Goal: Task Accomplishment & Management: Complete application form

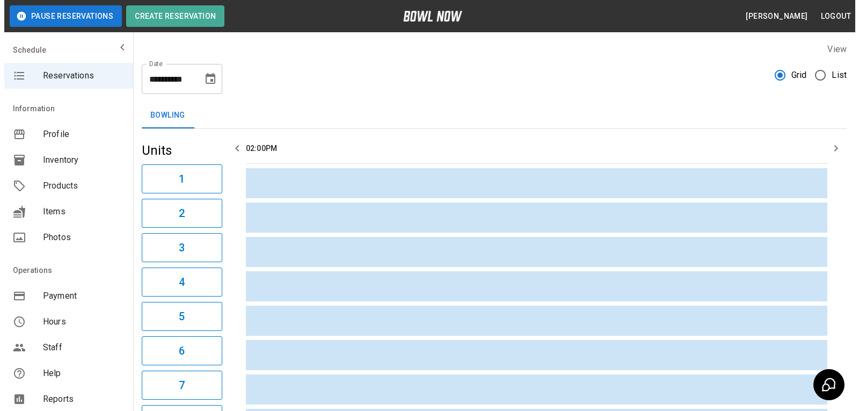
scroll to position [107, 0]
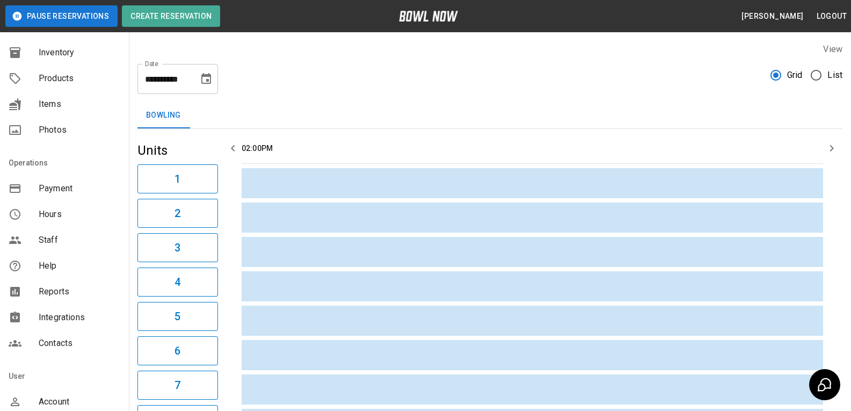
click at [60, 339] on span "Contacts" at bounding box center [80, 342] width 82 height 13
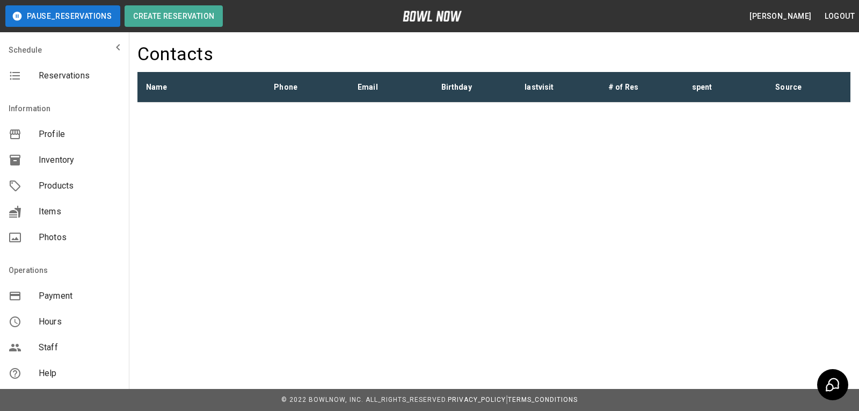
click at [237, 124] on div "pause_reservations Create Reservation [PERSON_NAME] logout Schedule Reservation…" at bounding box center [429, 84] width 859 height 169
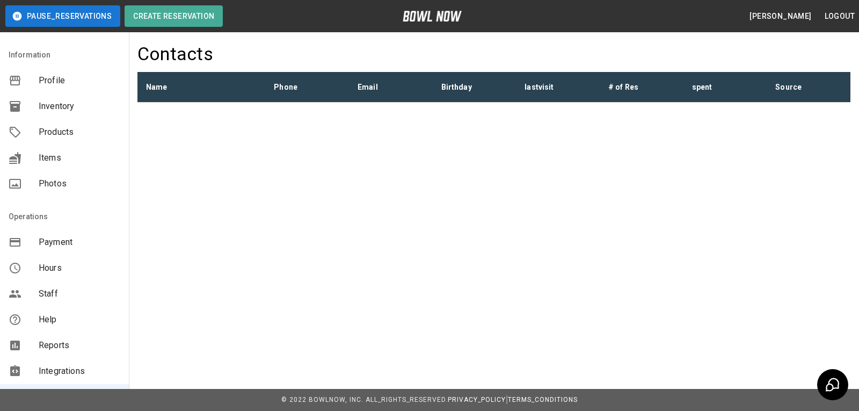
scroll to position [161, 0]
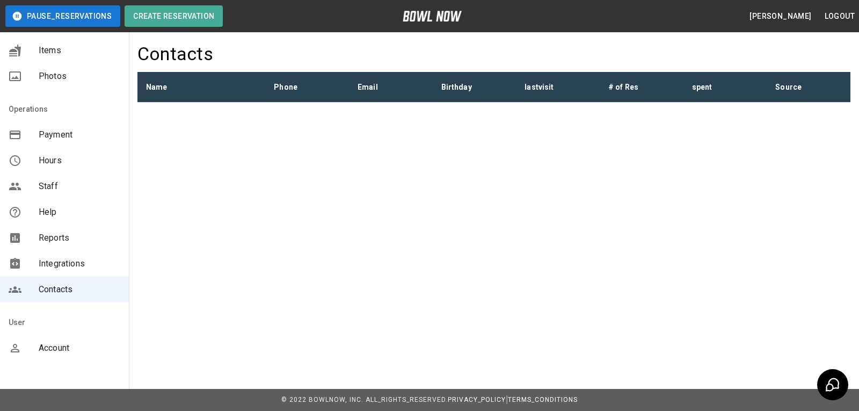
click at [158, 87] on th "Name" at bounding box center [201, 87] width 128 height 31
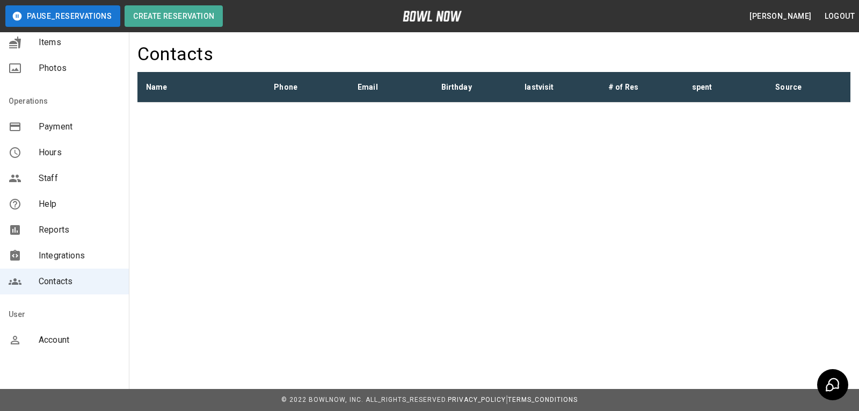
click at [56, 288] on div "Contacts" at bounding box center [64, 281] width 129 height 26
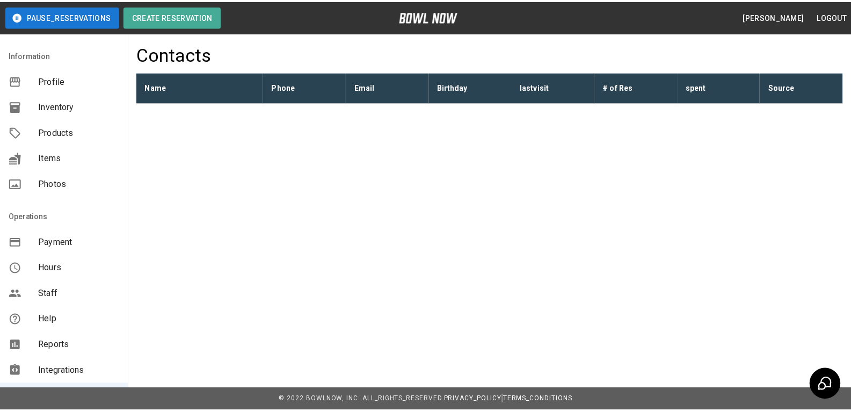
scroll to position [0, 0]
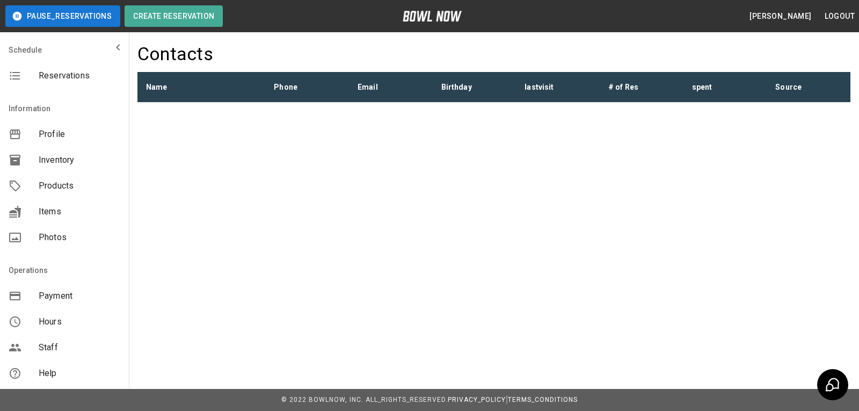
click at [53, 80] on span "Reservations" at bounding box center [80, 75] width 82 height 13
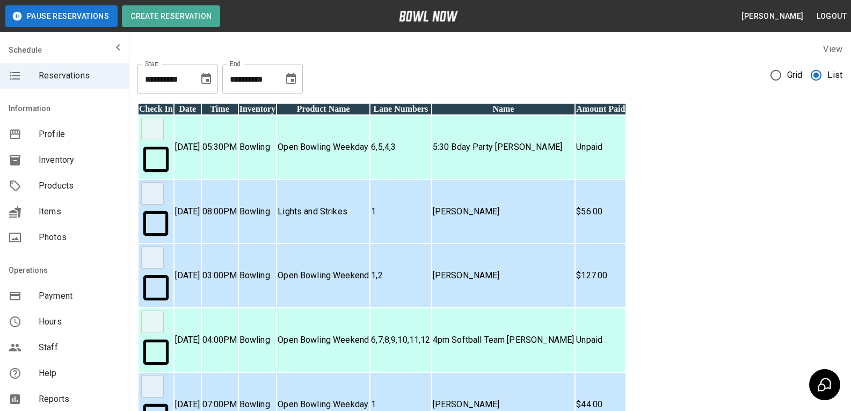
click at [207, 72] on button "Choose date, selected date is Aug 19, 2025" at bounding box center [205, 78] width 21 height 21
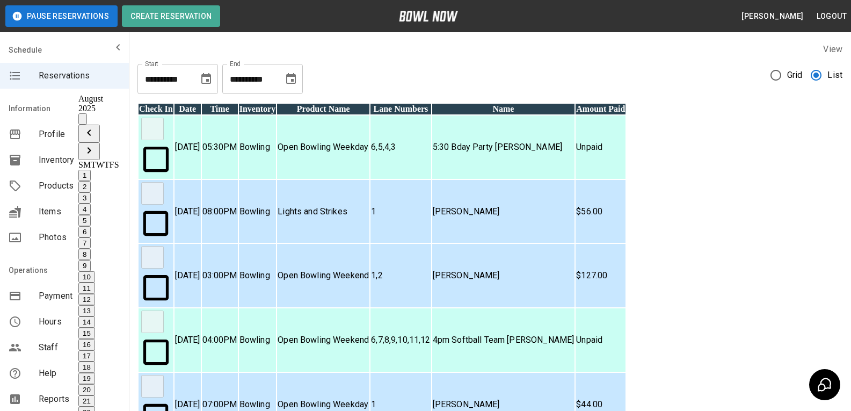
click at [96, 126] on icon "Previous month" at bounding box center [89, 132] width 13 height 13
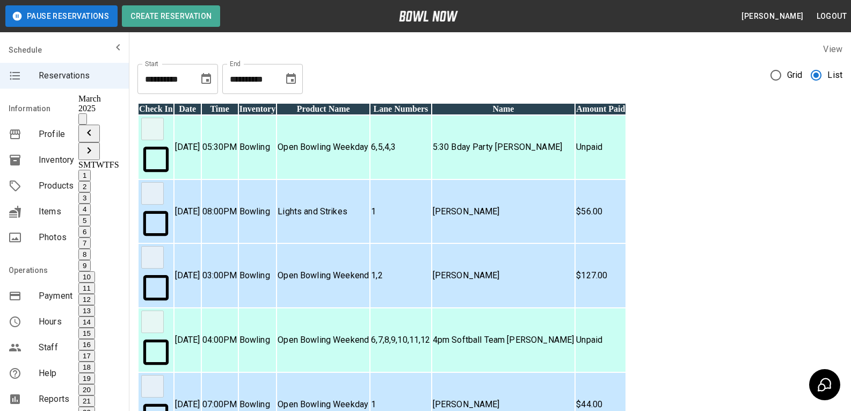
click at [96, 126] on icon "Previous month" at bounding box center [89, 132] width 13 height 13
click at [91, 170] on button "1" at bounding box center [84, 175] width 12 height 11
type input "**********"
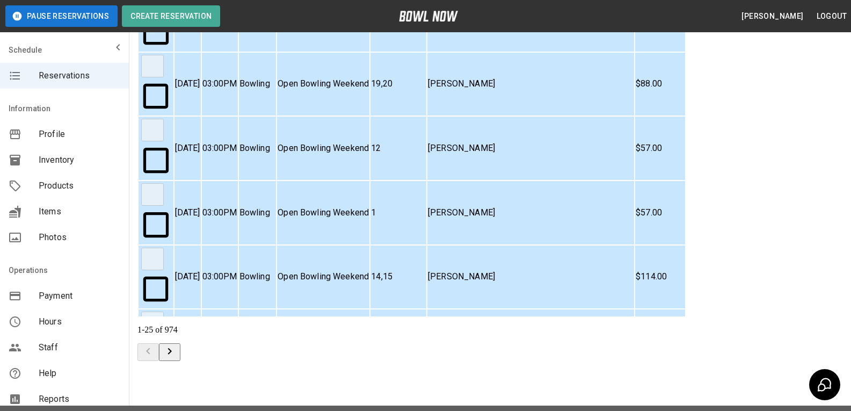
scroll to position [640, 0]
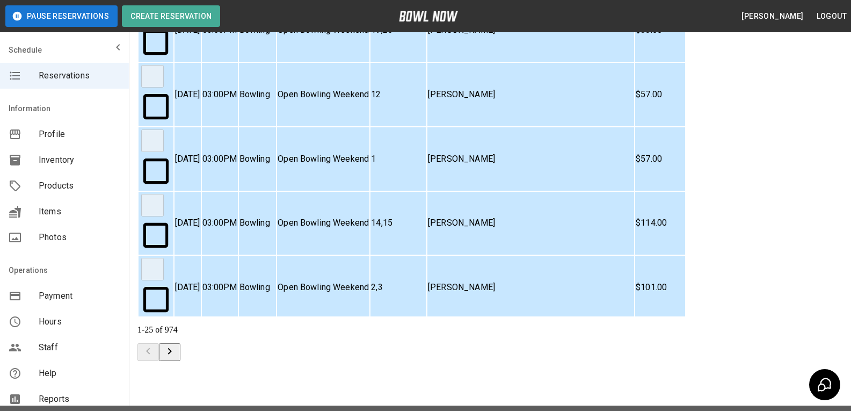
click at [176, 345] on icon "Go to next page" at bounding box center [169, 351] width 13 height 13
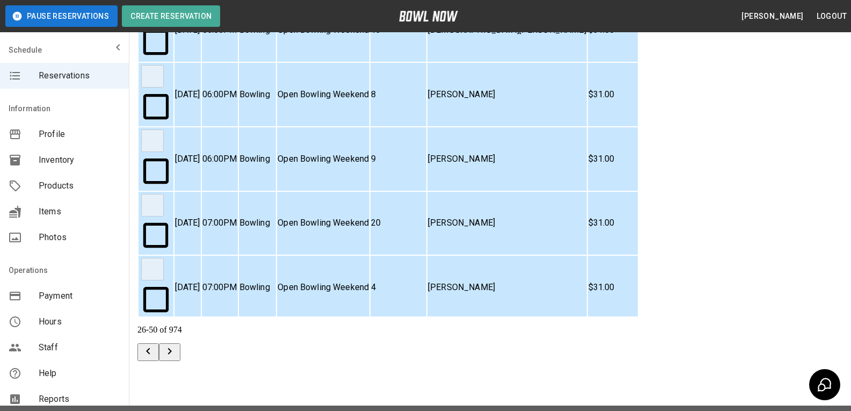
click at [176, 345] on icon "Go to next page" at bounding box center [169, 351] width 13 height 13
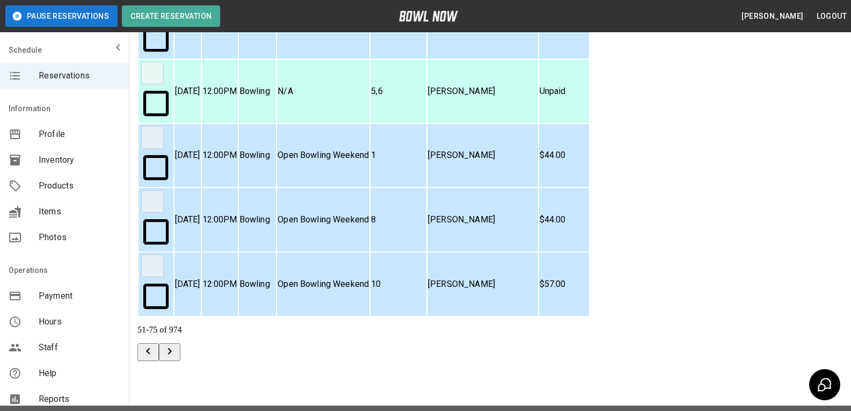
scroll to position [376, 0]
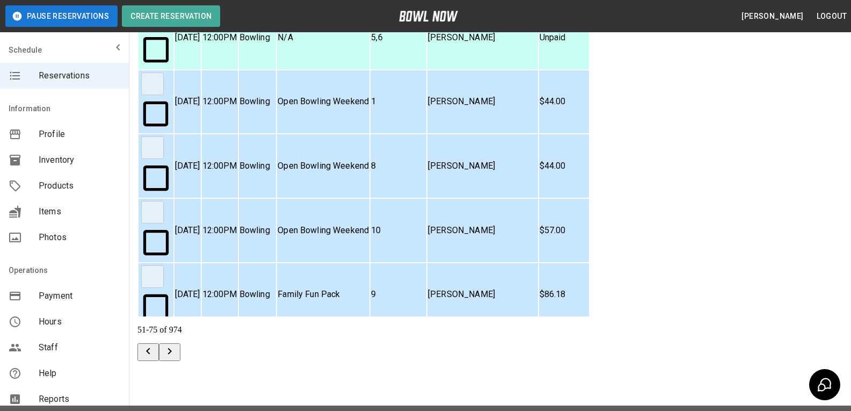
click at [176, 345] on icon "Go to next page" at bounding box center [169, 351] width 13 height 13
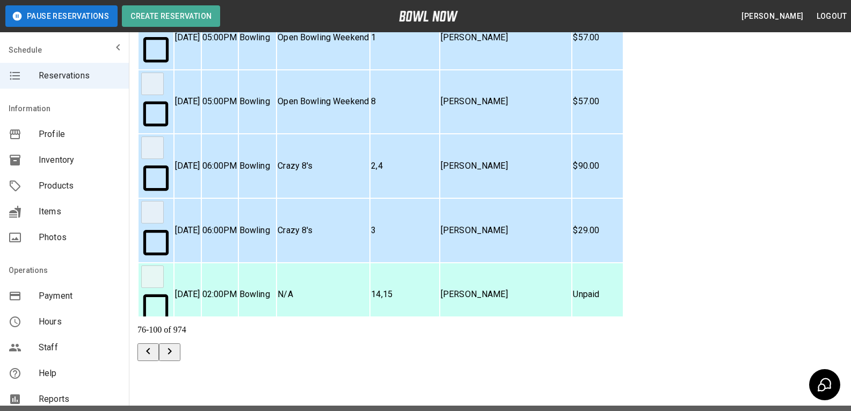
click at [176, 345] on icon "Go to next page" at bounding box center [169, 351] width 13 height 13
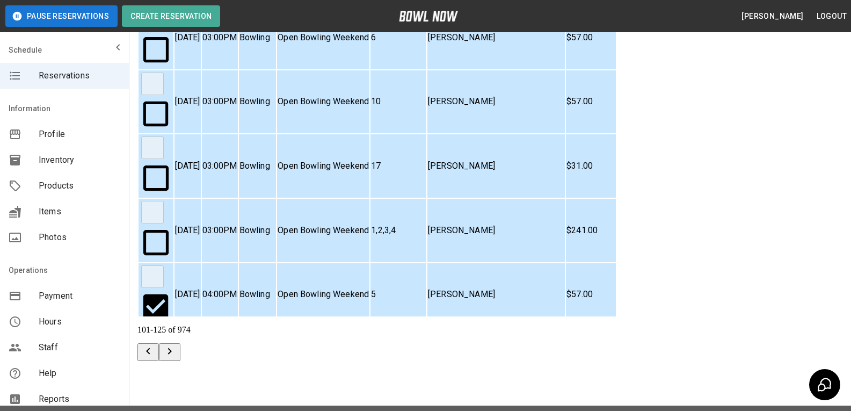
click at [176, 345] on icon "Go to next page" at bounding box center [169, 351] width 13 height 13
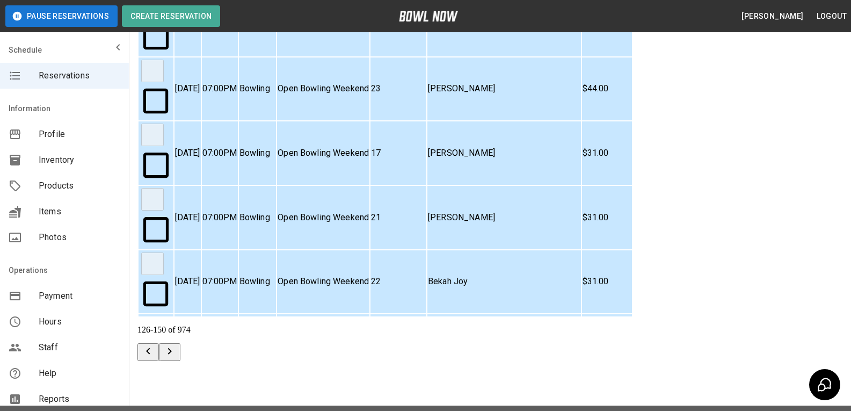
click at [176, 345] on icon "Go to next page" at bounding box center [169, 351] width 13 height 13
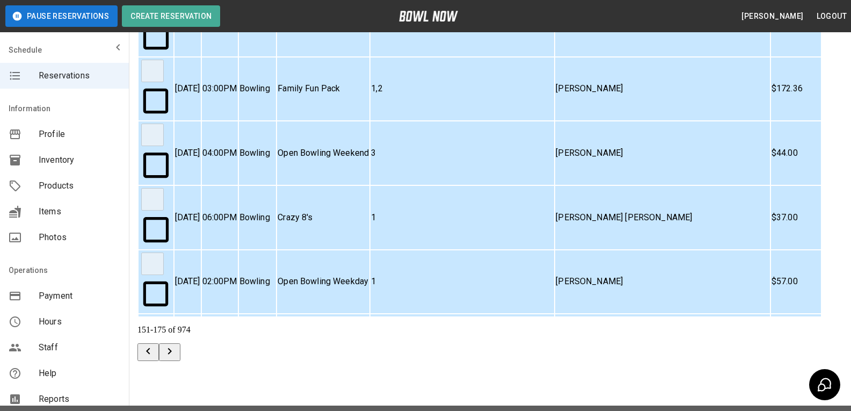
scroll to position [442, 0]
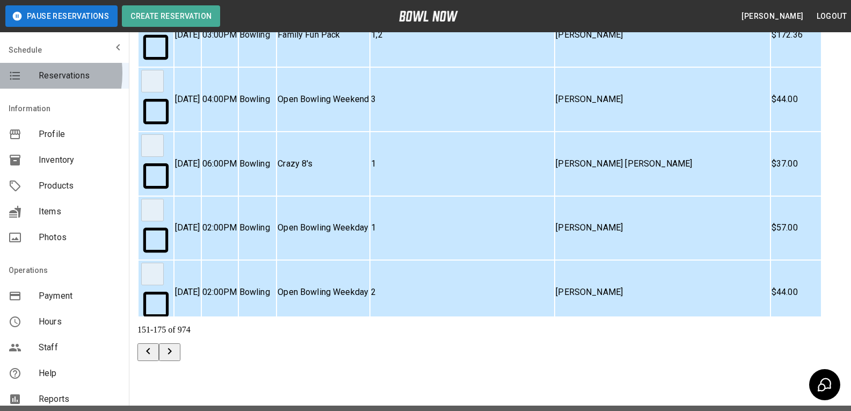
click at [16, 73] on icon "mailbox folders" at bounding box center [15, 76] width 10 height 8
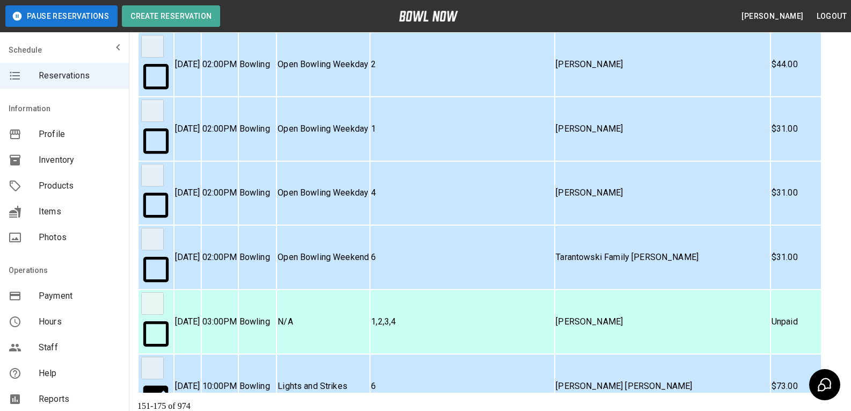
scroll to position [161, 0]
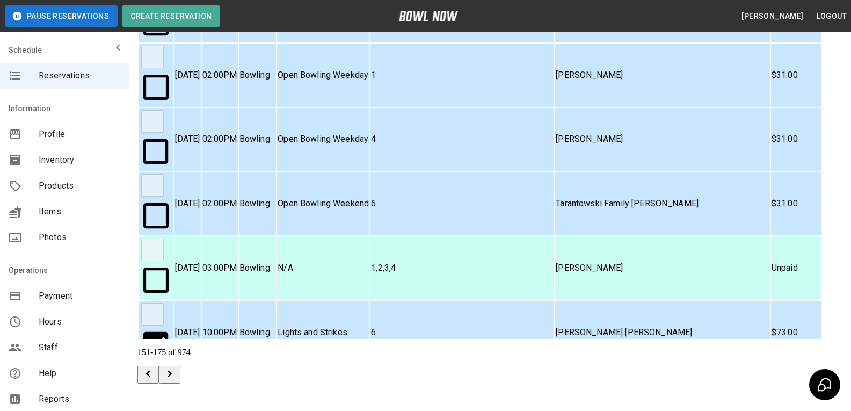
click at [176, 367] on icon "Go to next page" at bounding box center [169, 373] width 13 height 13
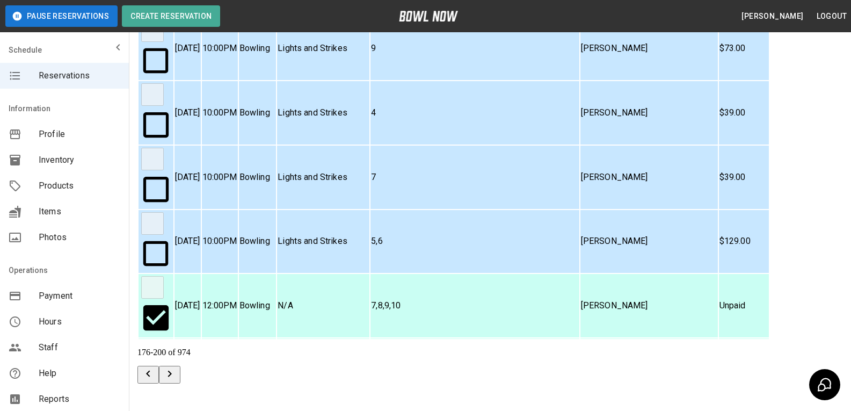
scroll to position [733, 0]
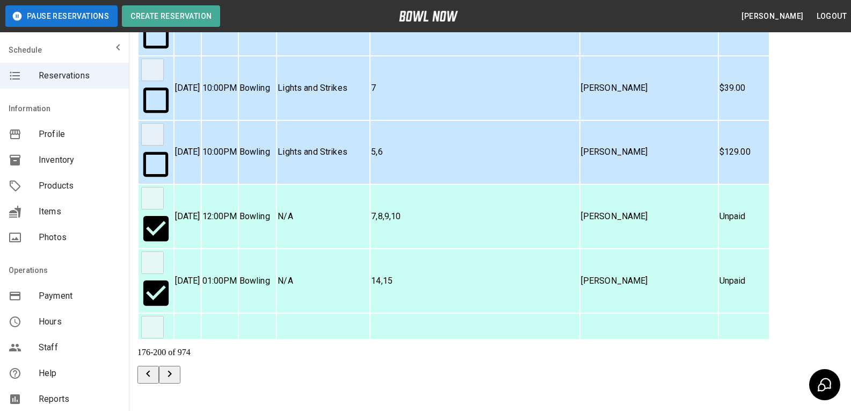
click at [176, 367] on icon "Go to next page" at bounding box center [169, 373] width 13 height 13
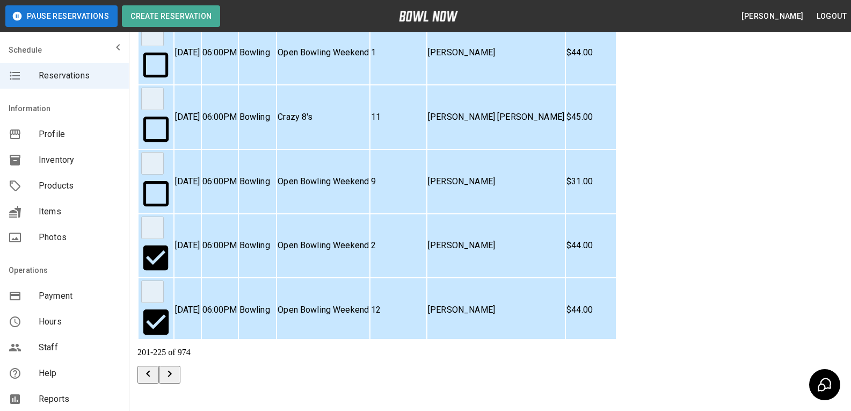
scroll to position [184, 0]
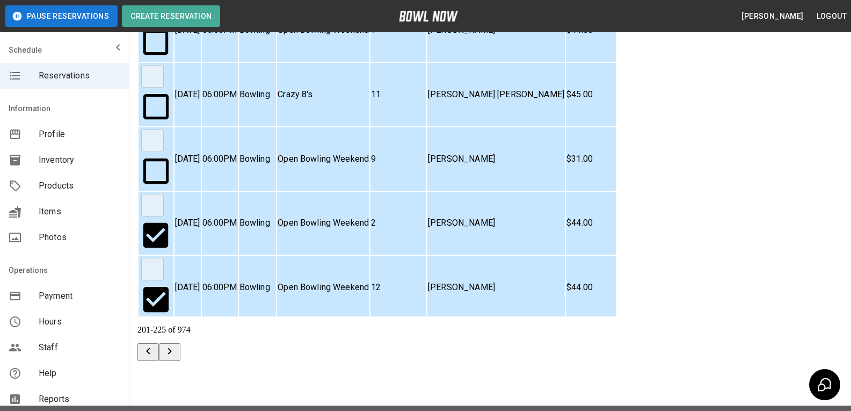
click at [172, 348] on icon "Go to next page" at bounding box center [170, 351] width 4 height 6
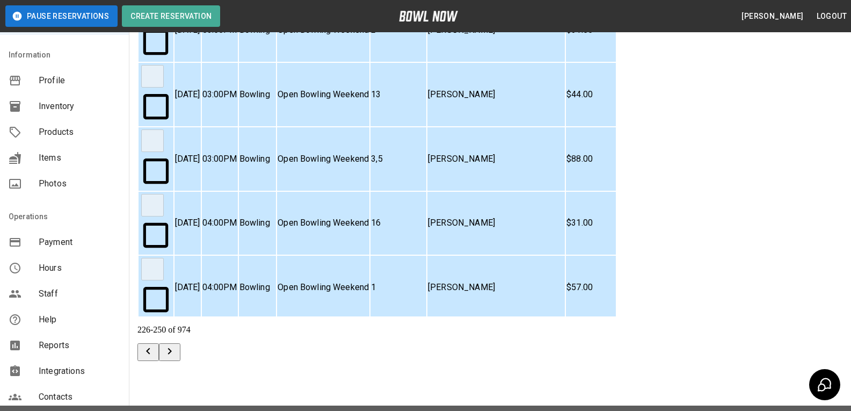
scroll to position [107, 0]
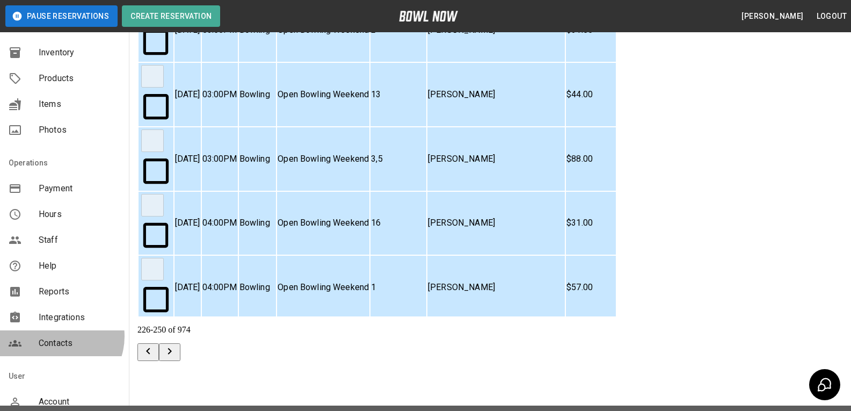
click at [56, 336] on div "Contacts" at bounding box center [64, 343] width 129 height 26
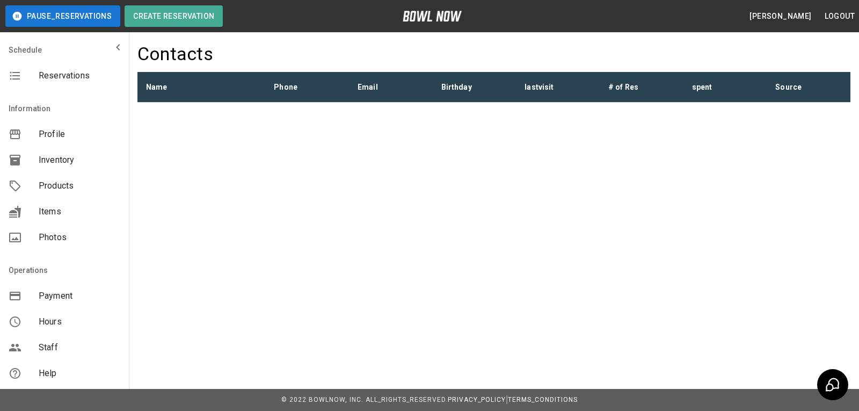
click at [252, 126] on div "pause_reservations Create Reservation [PERSON_NAME] logout Schedule Reservation…" at bounding box center [429, 84] width 859 height 169
click at [231, 119] on div "pause_reservations Create Reservation [PERSON_NAME] logout Schedule Reservation…" at bounding box center [429, 84] width 859 height 169
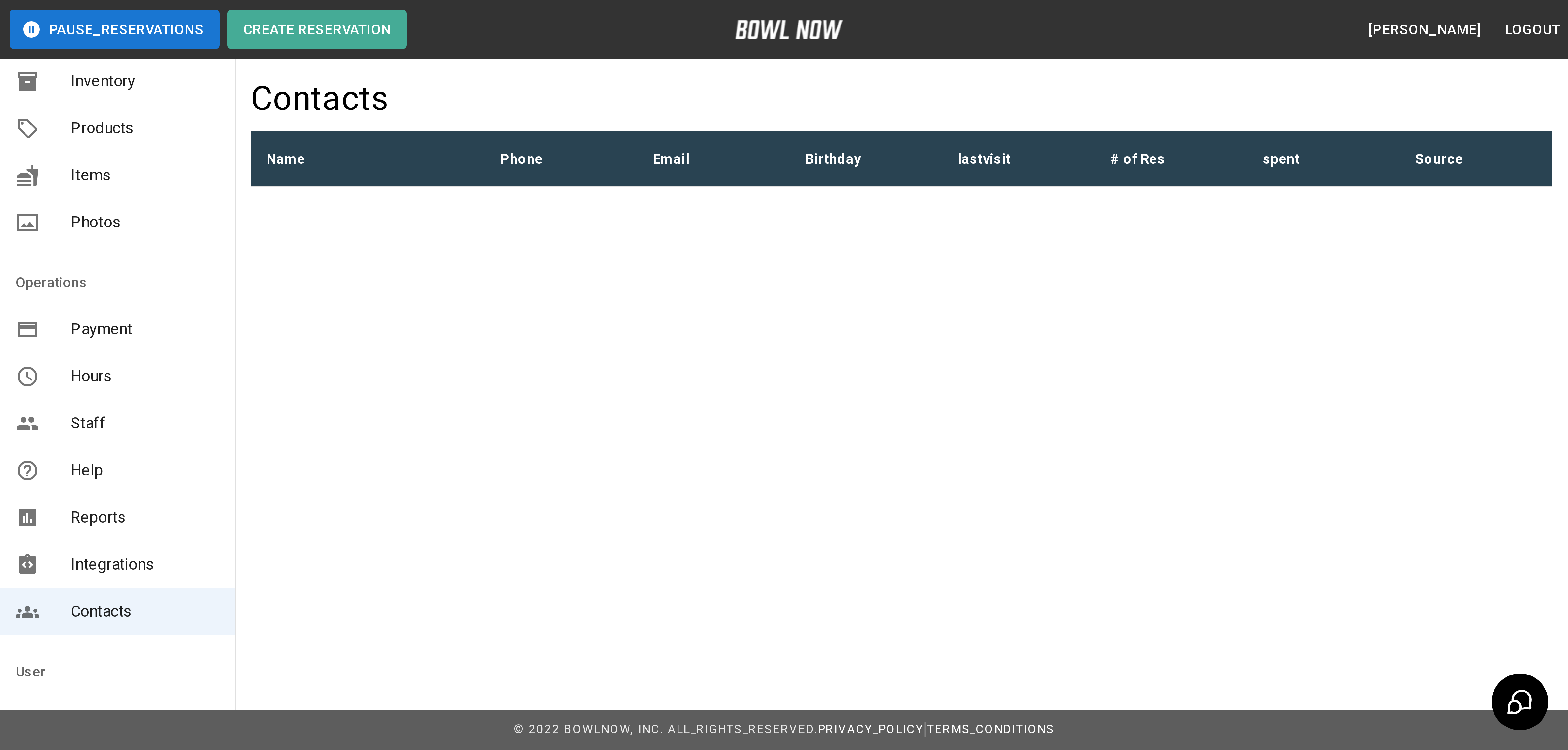
scroll to position [103, 0]
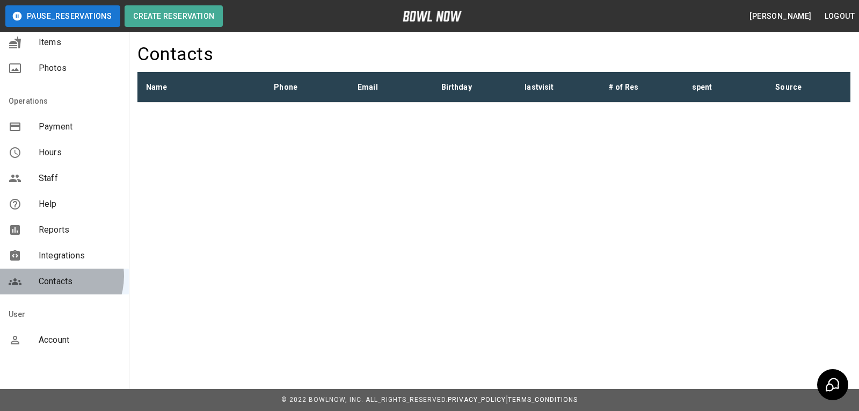
click at [54, 276] on span "Contacts" at bounding box center [80, 281] width 82 height 13
click at [152, 87] on th "Name" at bounding box center [201, 87] width 128 height 31
click at [291, 81] on th "Phone" at bounding box center [307, 87] width 84 height 31
click at [361, 84] on th "Email" at bounding box center [391, 87] width 84 height 31
click at [449, 83] on th "Birthday" at bounding box center [475, 87] width 84 height 31
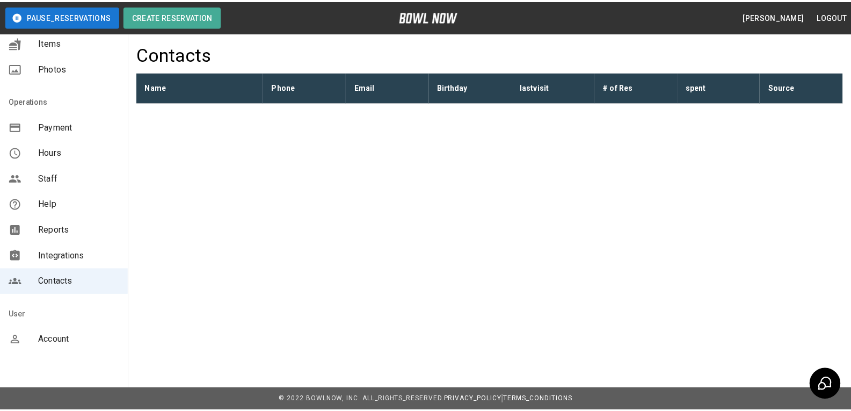
scroll to position [0, 0]
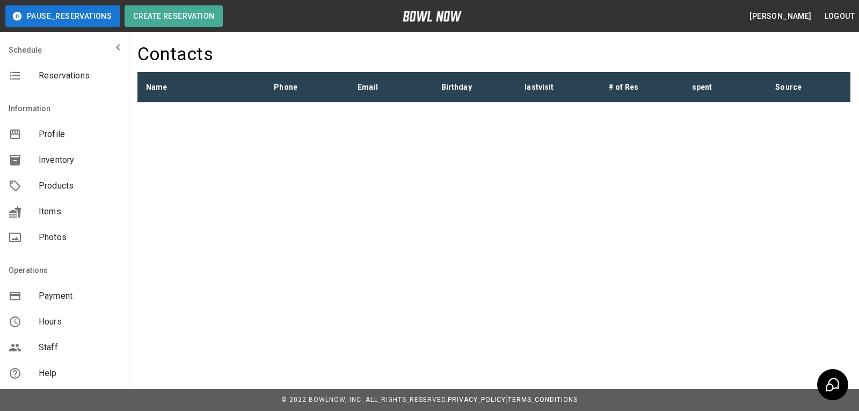
click at [501, 230] on div "pause_reservations Create Reservation [PERSON_NAME] logout Schedule Reservation…" at bounding box center [429, 205] width 859 height 411
click at [57, 80] on span "Reservations" at bounding box center [80, 75] width 82 height 13
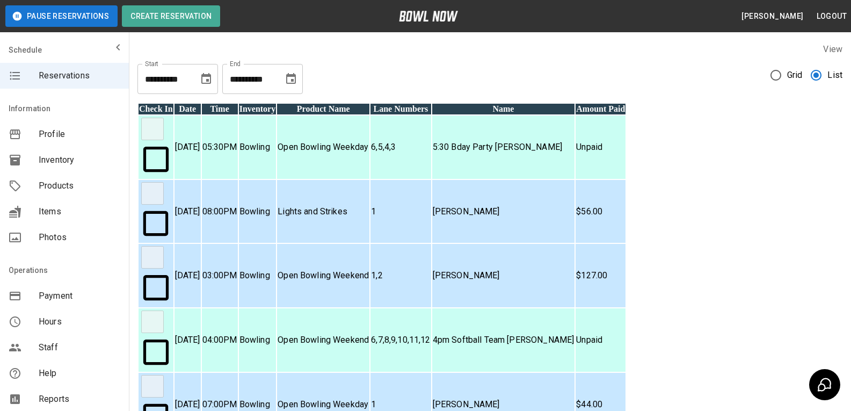
click at [200, 79] on icon "Choose date, selected date is Aug 19, 2025" at bounding box center [206, 78] width 13 height 13
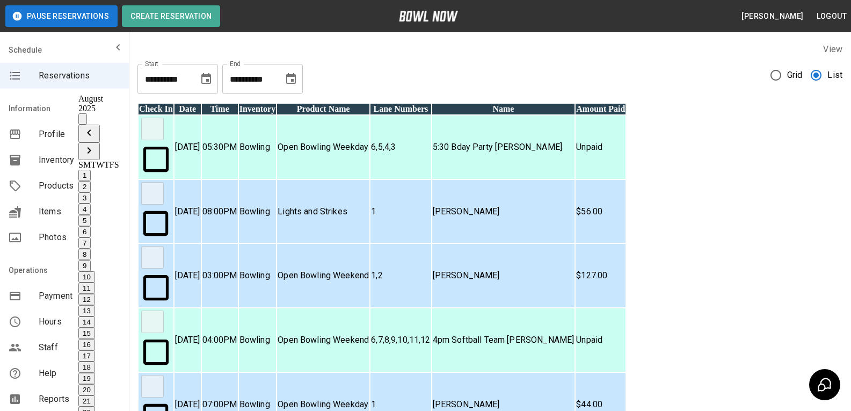
click at [96, 126] on icon "Previous month" at bounding box center [89, 132] width 13 height 13
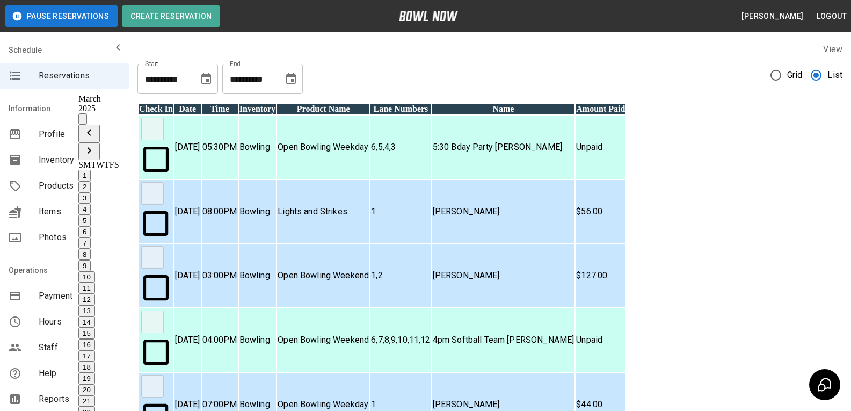
click at [96, 126] on icon "Previous month" at bounding box center [89, 132] width 13 height 13
click at [91, 170] on button "1" at bounding box center [84, 175] width 12 height 11
type input "**********"
